Goal: Transaction & Acquisition: Purchase product/service

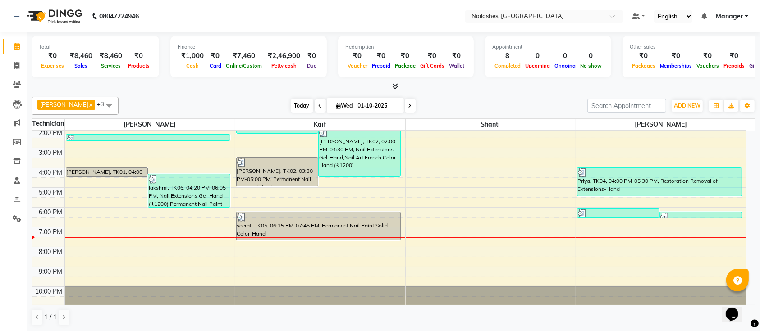
click at [291, 111] on span "Today" at bounding box center [302, 106] width 23 height 14
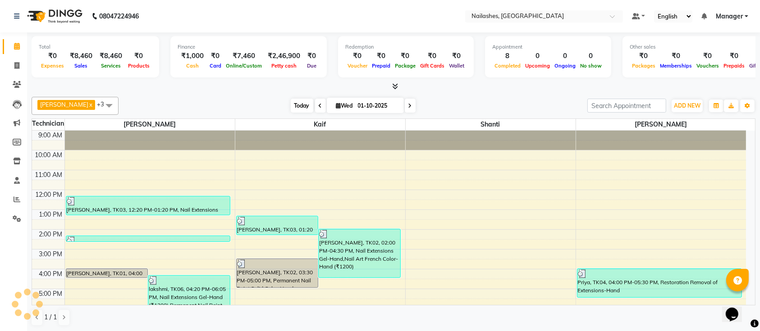
scroll to position [101, 0]
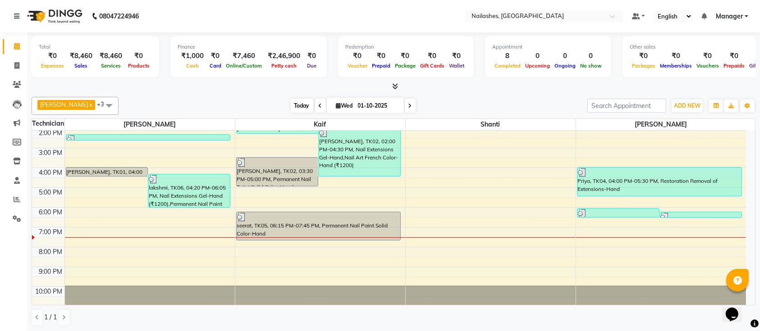
click at [291, 102] on span "Today" at bounding box center [302, 106] width 23 height 14
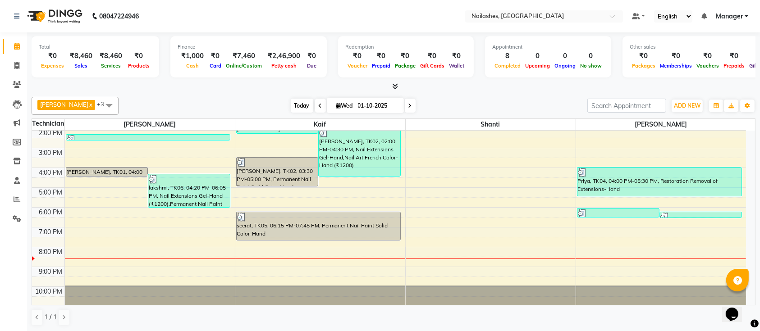
click at [291, 102] on span "Today" at bounding box center [302, 106] width 23 height 14
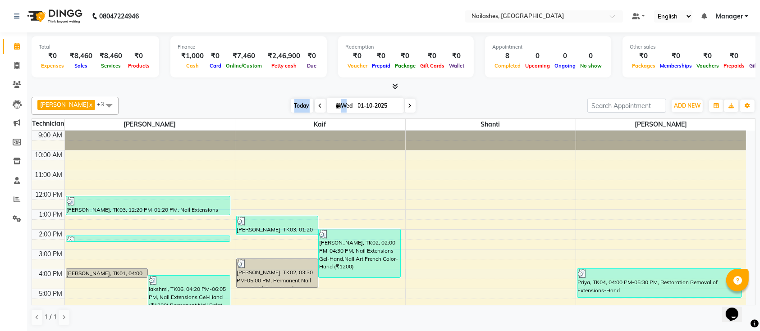
click at [291, 102] on span "Today" at bounding box center [302, 106] width 23 height 14
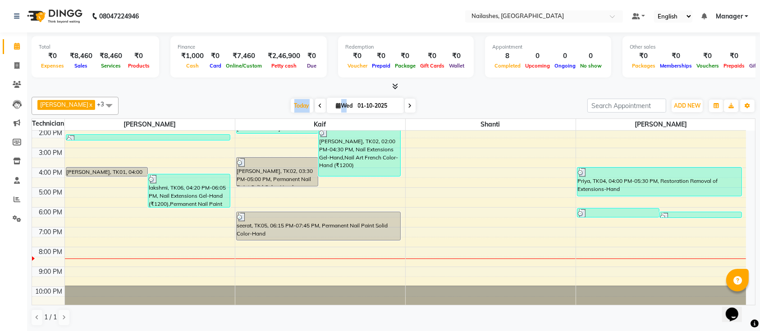
click at [243, 106] on div "[DATE] [DATE]" at bounding box center [353, 106] width 460 height 14
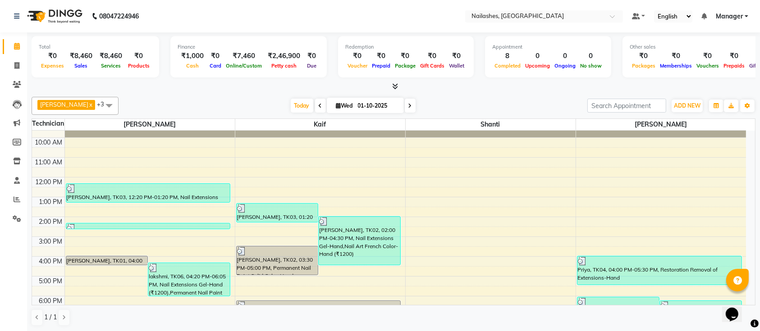
scroll to position [0, 0]
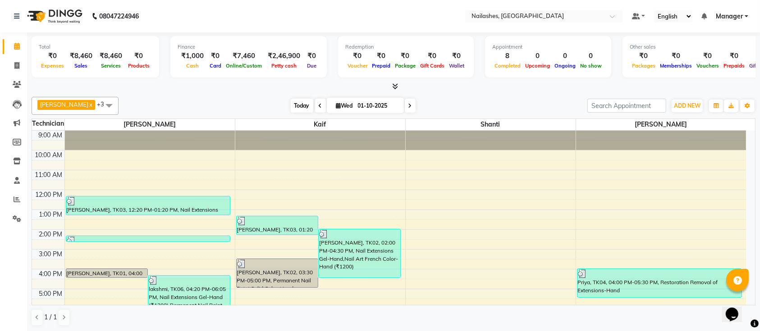
click at [291, 101] on span "Today" at bounding box center [302, 106] width 23 height 14
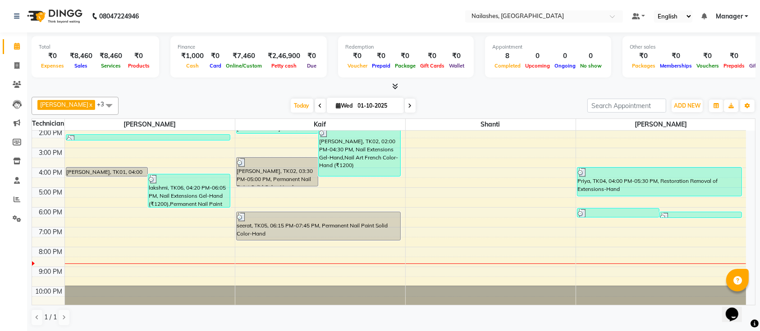
click at [488, 93] on div "Ismail x Shanti x [PERSON_NAME] x Kaif x +3 UnSelect All [PERSON_NAME] Kaif Sha…" at bounding box center [394, 211] width 724 height 237
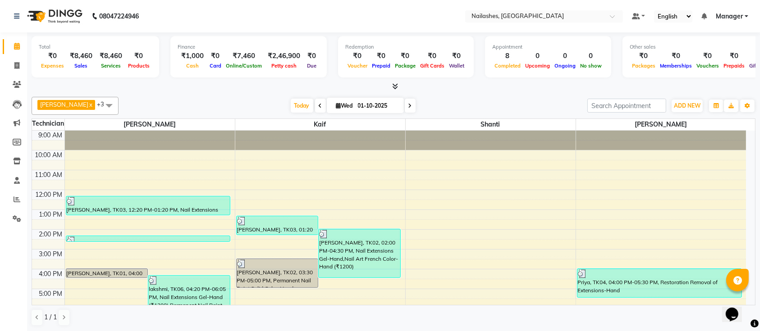
drag, startPoint x: 0, startPoint y: 0, endPoint x: 268, endPoint y: 101, distance: 286.1
click at [268, 101] on div "[DATE] [DATE]" at bounding box center [353, 106] width 460 height 14
click at [291, 105] on span "Today" at bounding box center [302, 106] width 23 height 14
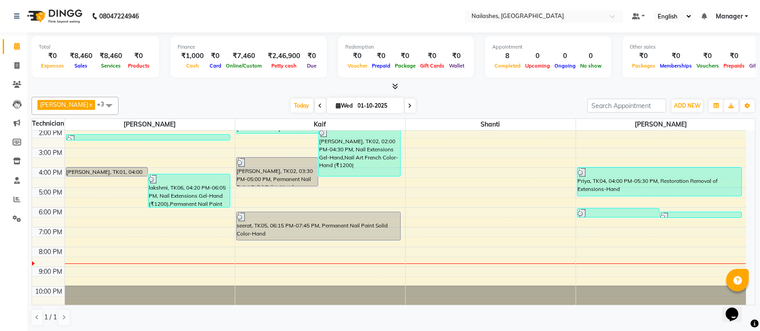
click at [405, 109] on span at bounding box center [410, 106] width 11 height 14
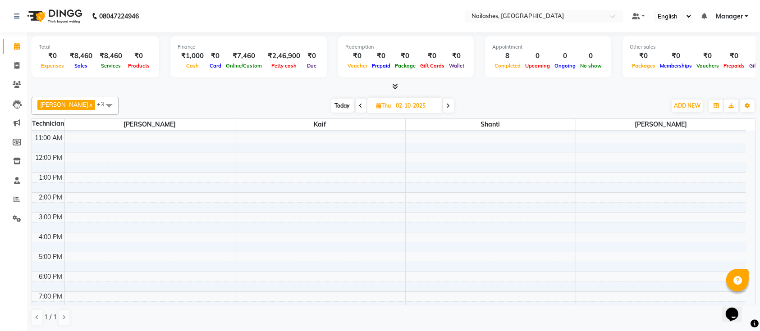
scroll to position [0, 0]
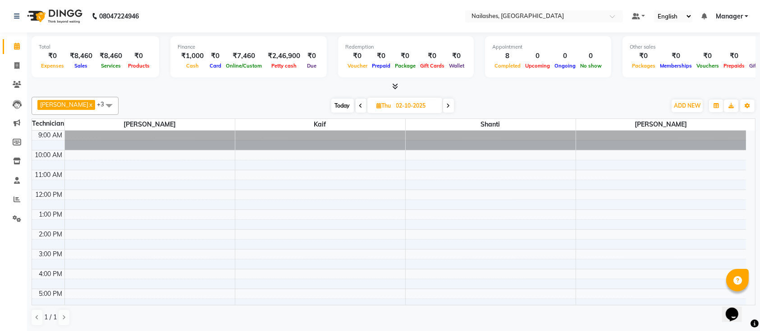
click at [359, 104] on icon at bounding box center [361, 105] width 4 height 5
type input "01-10-2025"
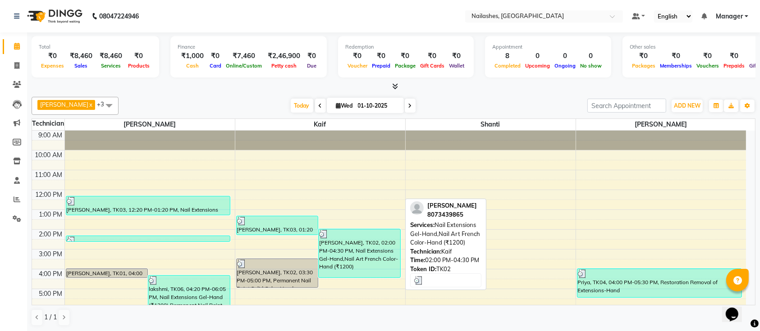
scroll to position [101, 0]
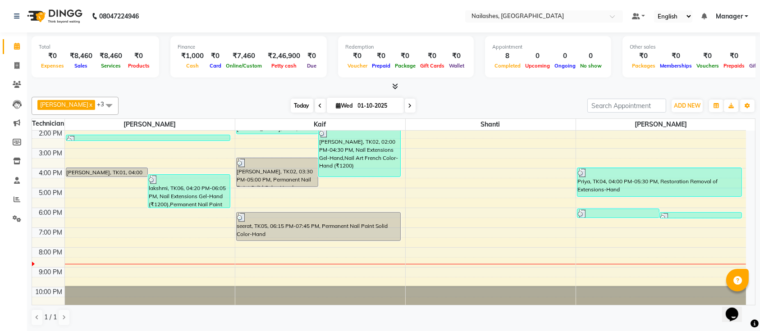
click at [291, 105] on span "Today" at bounding box center [302, 106] width 23 height 14
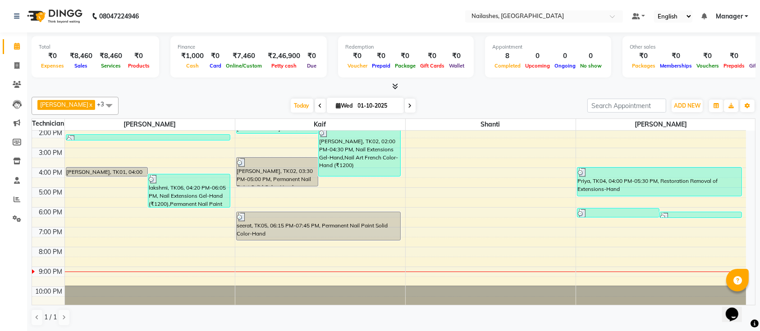
click at [475, 101] on div "[DATE] [DATE]" at bounding box center [353, 106] width 460 height 14
click at [291, 100] on span "Today" at bounding box center [302, 106] width 23 height 14
click at [453, 98] on div "Ismail x Shanti x Sushma x Kaif x +3 UnSelect All Ismail Kaif Shanti Sushma Tod…" at bounding box center [394, 106] width 724 height 18
click at [391, 86] on span at bounding box center [393, 86] width 9 height 9
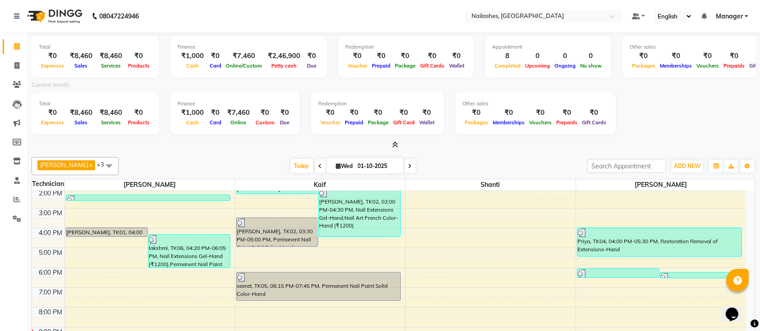
click at [391, 143] on span at bounding box center [393, 145] width 9 height 9
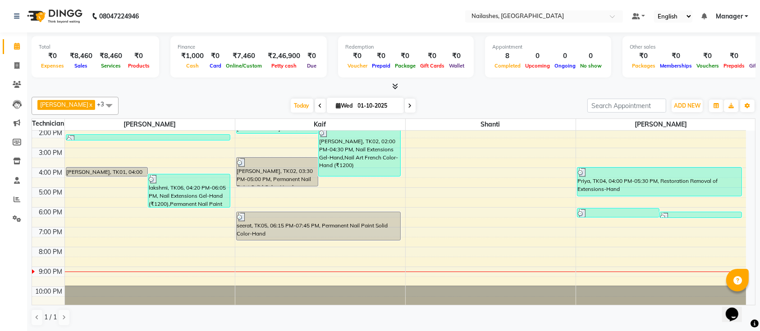
click at [217, 100] on div "[DATE] [DATE]" at bounding box center [353, 106] width 460 height 14
click at [293, 109] on span "Today" at bounding box center [302, 106] width 23 height 14
click at [428, 92] on div "Total ₹0 Expenses ₹8,460 Sales ₹8,460 Services ₹0 Products Finance ₹1,000 Cash …" at bounding box center [393, 182] width 733 height 300
click at [14, 63] on icon at bounding box center [16, 65] width 5 height 7
select select "service"
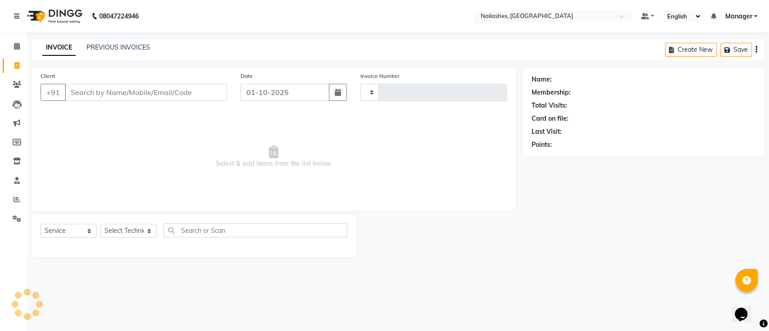
type input "0770"
select select "4407"
click at [146, 233] on select "Select Technician Ismail Kaif Manager Owner Shanti Sushma" at bounding box center [128, 231] width 56 height 14
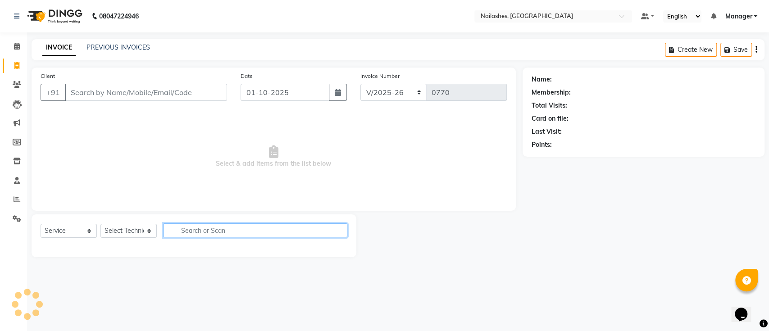
click at [193, 236] on input "text" at bounding box center [256, 231] width 184 height 14
type input "removal"
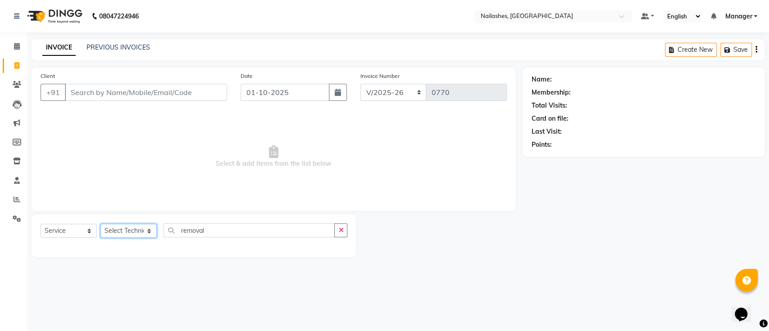
click at [141, 230] on select "Select Technician Ismail Kaif Manager Owner Shanti Sushma" at bounding box center [128, 231] width 56 height 14
select select "29607"
click at [100, 224] on select "Select Technician Ismail Kaif Manager Owner Shanti Sushma" at bounding box center [128, 231] width 56 height 14
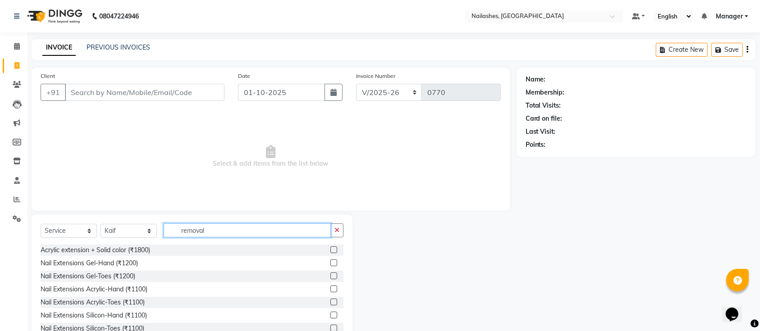
click at [221, 229] on input "removal" at bounding box center [247, 231] width 167 height 14
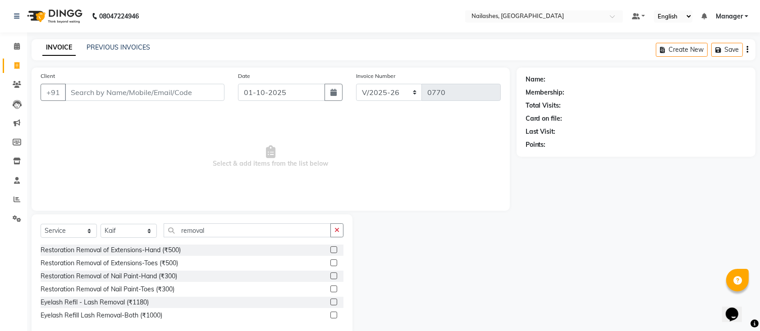
drag, startPoint x: 331, startPoint y: 236, endPoint x: 326, endPoint y: 224, distance: 13.0
click at [325, 226] on div "Select Service Product Membership Package Voucher Prepaid Gift Card Select Tech…" at bounding box center [192, 275] width 321 height 121
click at [331, 250] on label at bounding box center [333, 250] width 7 height 7
click at [331, 250] on input "checkbox" at bounding box center [333, 250] width 6 height 6
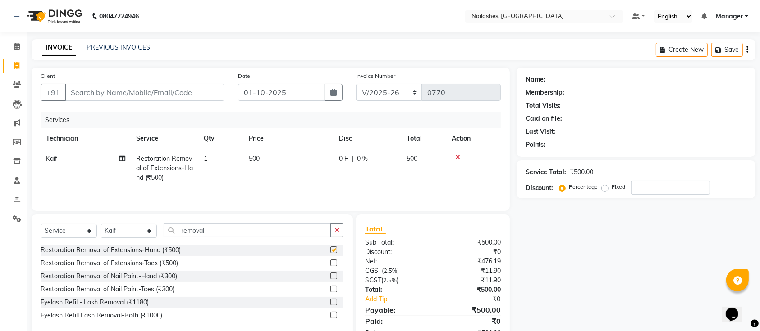
checkbox input "false"
click at [620, 275] on div "Name: Membership: Total Visits: Card on file: Last Visit: Points: Service Total…" at bounding box center [639, 207] width 246 height 279
click at [184, 90] on input "Client" at bounding box center [145, 92] width 160 height 17
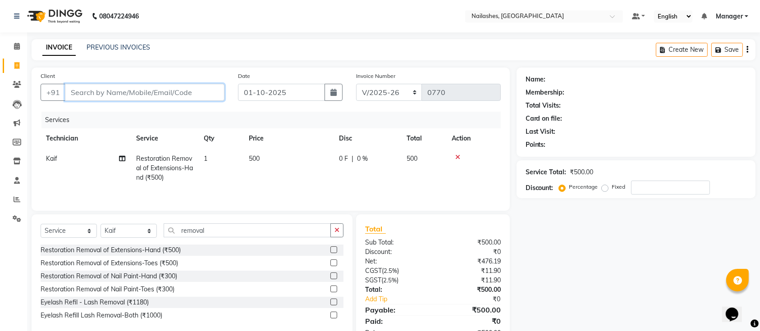
click at [184, 90] on input "Client" at bounding box center [145, 92] width 160 height 17
click at [131, 91] on input "Client" at bounding box center [145, 92] width 160 height 17
click at [648, 303] on div "Name: Membership: Total Visits: Card on file: Last Visit: Points: Service Total…" at bounding box center [639, 207] width 246 height 279
click at [180, 88] on input "Client" at bounding box center [145, 92] width 160 height 17
click at [177, 88] on input "Client" at bounding box center [145, 92] width 160 height 17
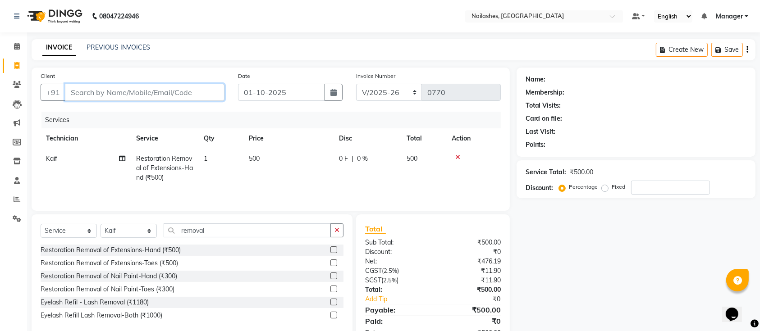
click at [181, 91] on input "Client" at bounding box center [145, 92] width 160 height 17
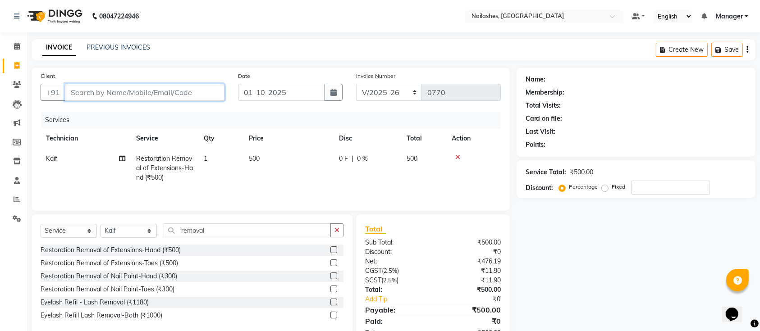
click at [181, 91] on input "Client" at bounding box center [145, 92] width 160 height 17
click at [612, 293] on div "Name: Membership: Total Visits: Card on file: Last Visit: Points: Service Total…" at bounding box center [639, 207] width 246 height 279
click at [186, 91] on input "Client" at bounding box center [145, 92] width 160 height 17
click at [133, 90] on input "Client" at bounding box center [145, 92] width 160 height 17
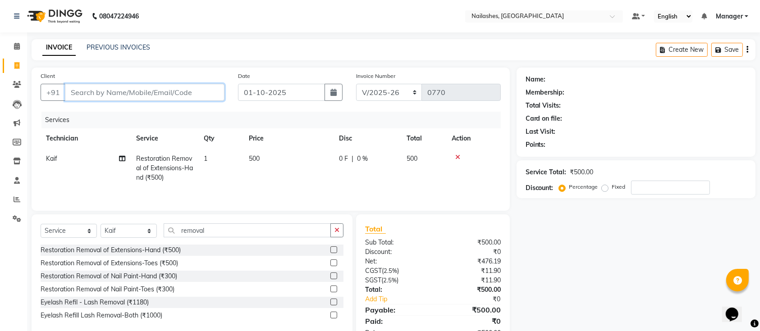
type input "9"
type input "0"
type input "9741669179"
click at [215, 92] on span "Add Client" at bounding box center [201, 92] width 36 height 9
select select "21"
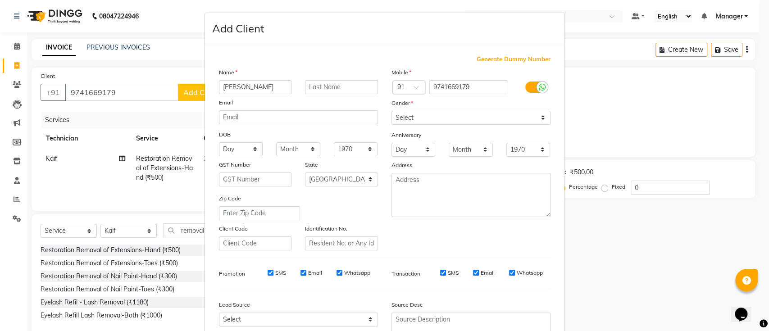
type input "sidharth"
click at [443, 123] on select "Select Male Female Other Prefer Not To Say" at bounding box center [471, 118] width 159 height 14
click at [392, 111] on select "Select Male Female Other Prefer Not To Say" at bounding box center [471, 118] width 159 height 14
click at [396, 115] on select "Select Male Female Other Prefer Not To Say" at bounding box center [471, 118] width 159 height 14
select select "other"
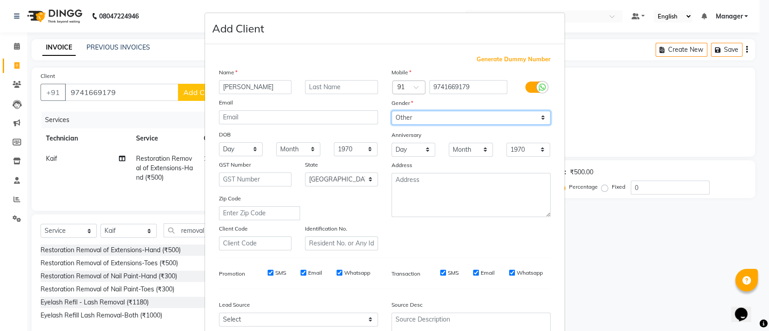
click at [392, 111] on select "Select Male Female Other Prefer Not To Say" at bounding box center [471, 118] width 159 height 14
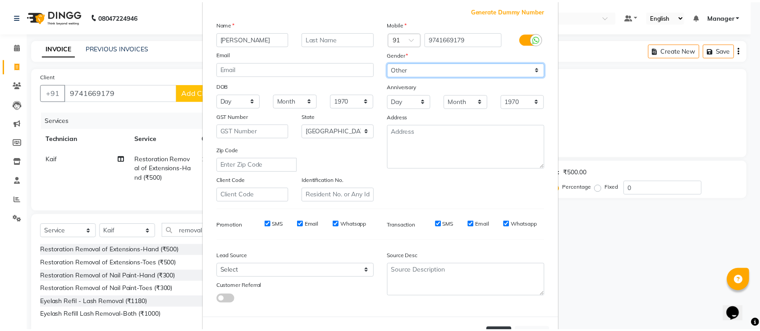
scroll to position [83, 0]
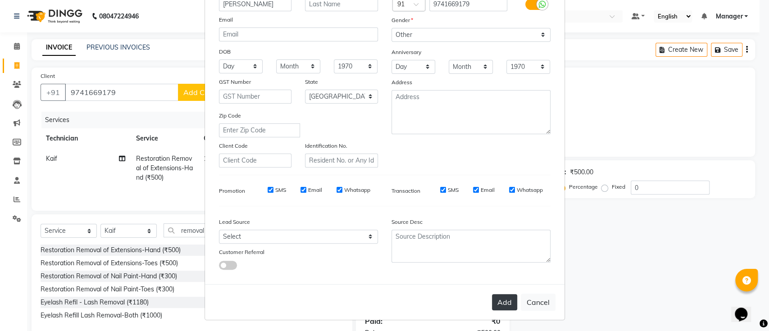
click at [496, 296] on button "Add" at bounding box center [504, 302] width 25 height 16
type input "97******79"
select select
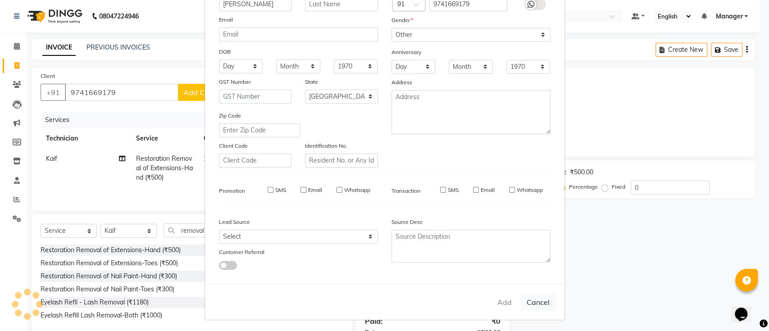
select select "null"
select select
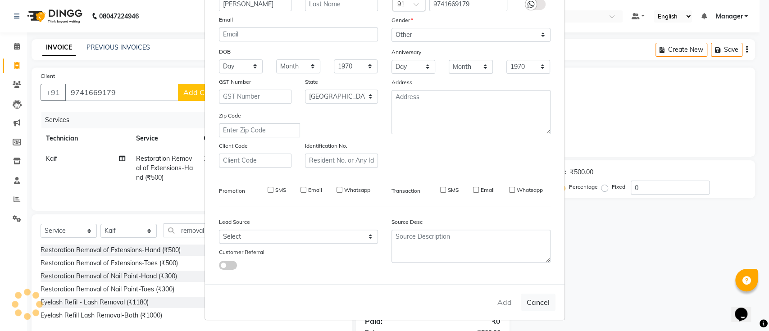
checkbox input "false"
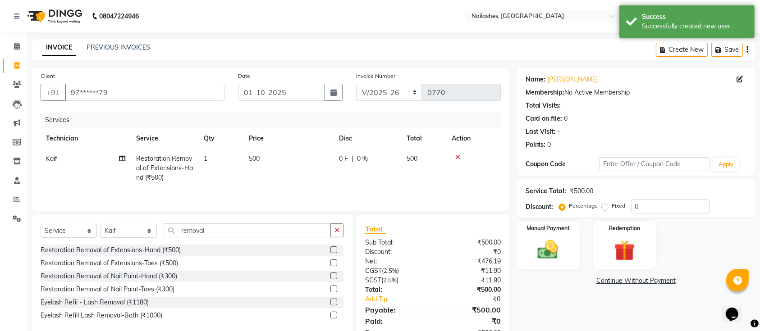
click at [545, 305] on div "Name: Sidharth Membership: No Active Membership Total Visits: Card on file: 0 L…" at bounding box center [639, 207] width 246 height 279
click at [548, 261] on img at bounding box center [547, 249] width 35 height 25
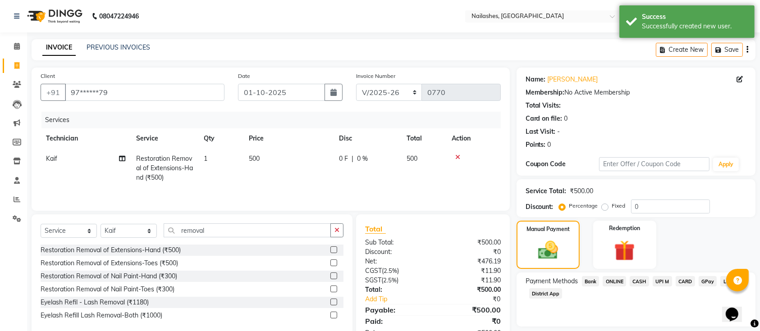
scroll to position [31, 0]
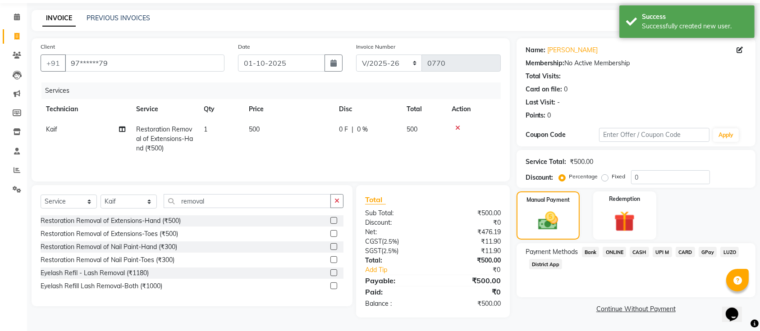
click at [612, 251] on span "ONLINE" at bounding box center [614, 252] width 23 height 10
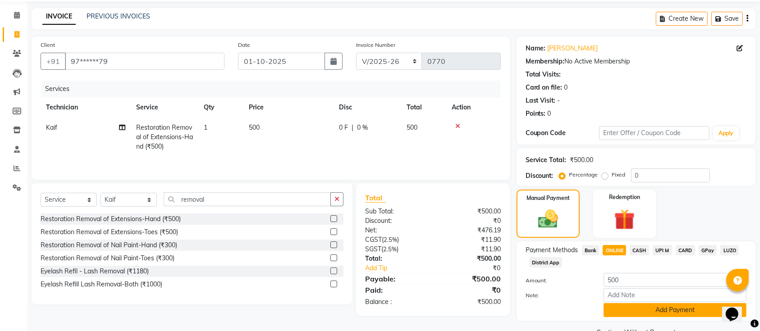
click at [660, 310] on button "Add Payment" at bounding box center [674, 310] width 143 height 14
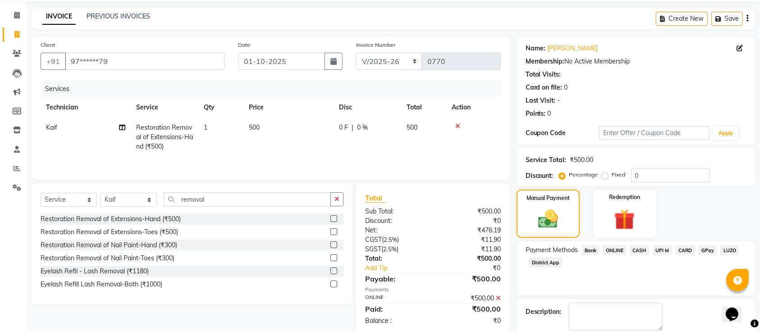
scroll to position [78, 0]
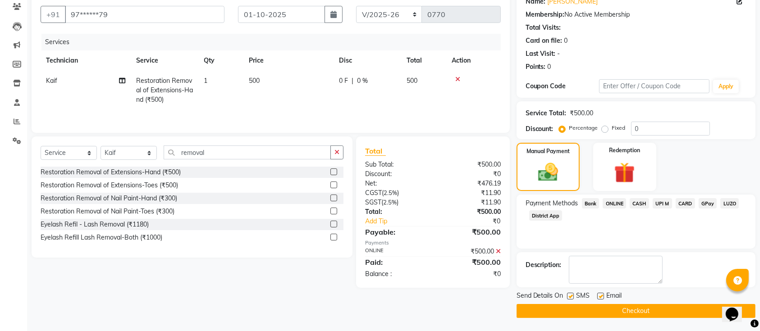
click at [648, 307] on button "Checkout" at bounding box center [635, 311] width 239 height 14
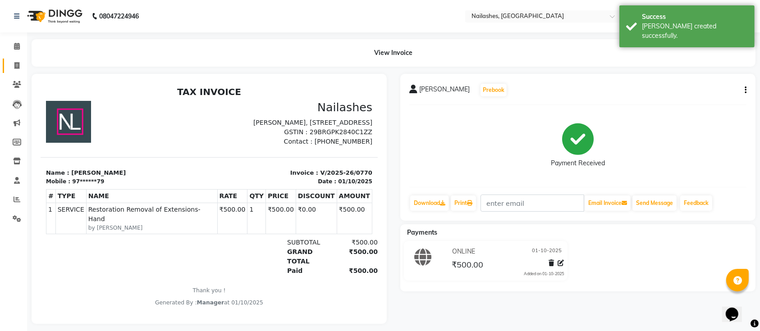
click at [18, 69] on icon at bounding box center [16, 65] width 5 height 7
select select "4407"
select select "service"
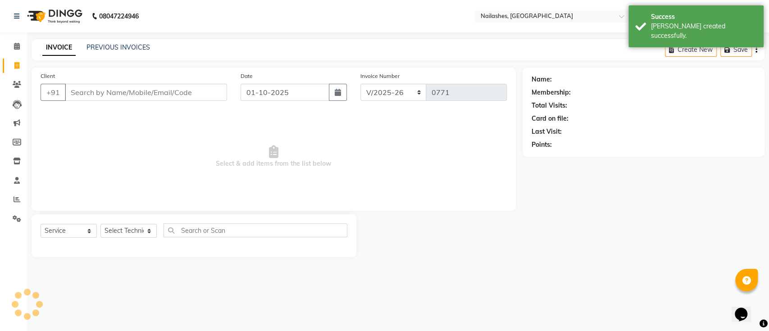
click at [108, 41] on div "INVOICE PREVIOUS INVOICES Create New Save" at bounding box center [398, 49] width 733 height 21
click at [129, 44] on link "PREVIOUS INVOICES" at bounding box center [119, 47] width 64 height 8
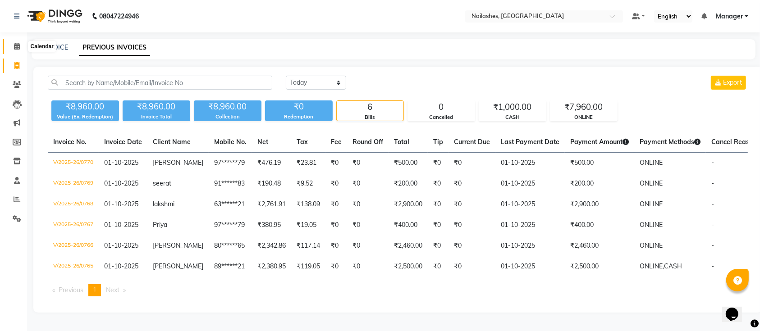
click at [21, 45] on span at bounding box center [17, 46] width 16 height 10
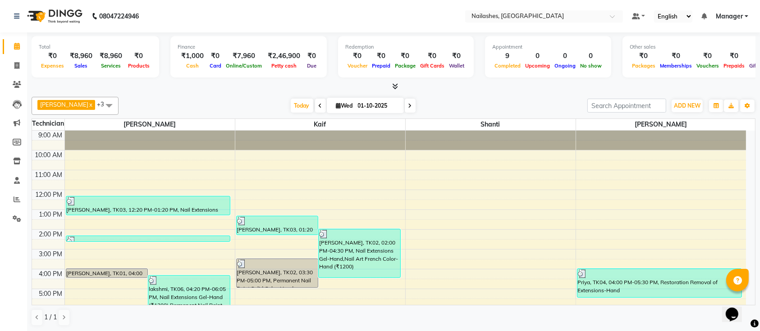
click at [745, 16] on link "Manager" at bounding box center [732, 16] width 32 height 9
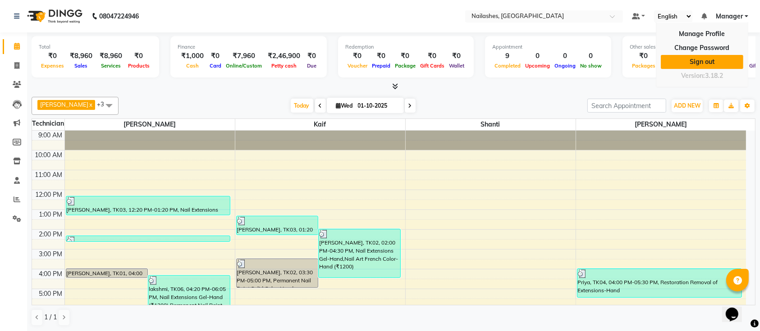
click at [723, 66] on link "Sign out" at bounding box center [702, 62] width 82 height 14
